Goal: Task Accomplishment & Management: Use online tool/utility

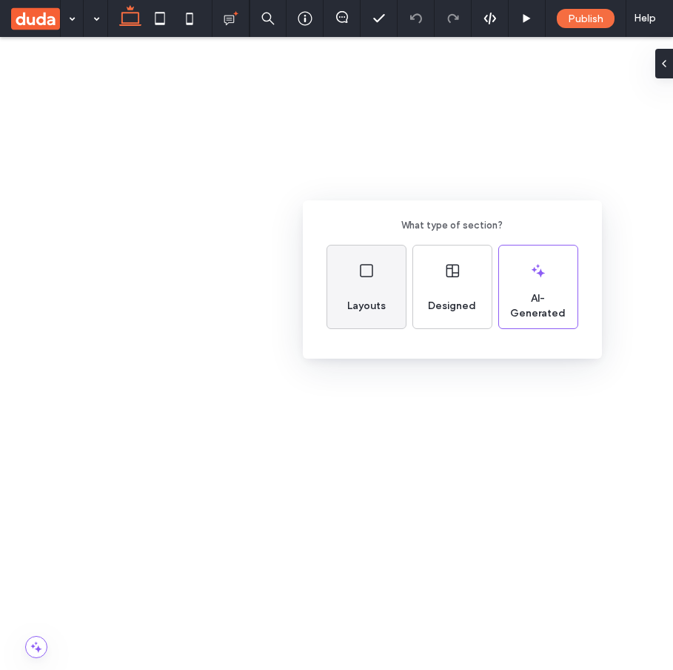
click at [362, 301] on span "Layouts" at bounding box center [366, 306] width 50 height 15
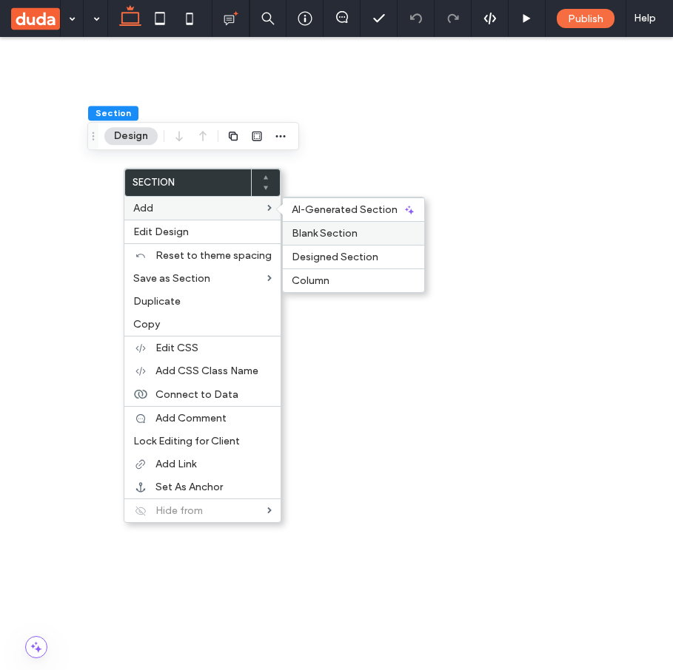
click at [390, 234] on label "Blank Section" at bounding box center [353, 233] width 124 height 13
